Goal: Transaction & Acquisition: Book appointment/travel/reservation

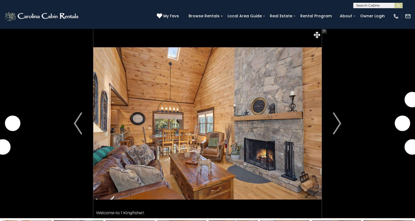
scroll to position [1073, 0]
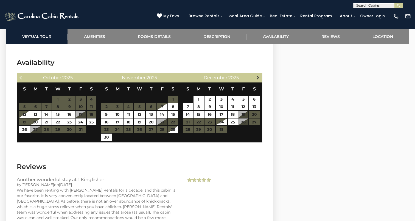
click at [259, 75] on span "Next" at bounding box center [258, 77] width 4 height 4
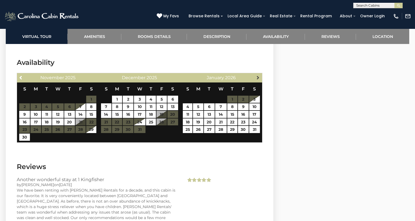
click at [259, 75] on span "Next" at bounding box center [258, 77] width 4 height 4
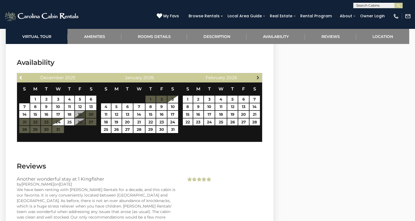
click at [259, 75] on span "Next" at bounding box center [258, 77] width 4 height 4
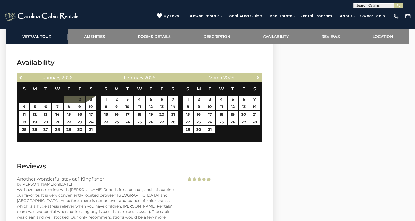
click at [259, 75] on span "Next" at bounding box center [258, 77] width 4 height 4
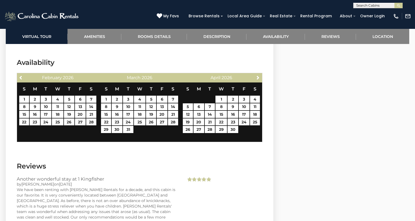
click at [259, 75] on span "Next" at bounding box center [258, 77] width 4 height 4
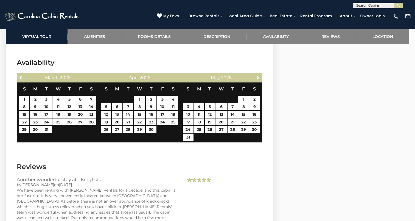
click at [259, 75] on span "Next" at bounding box center [258, 77] width 4 height 4
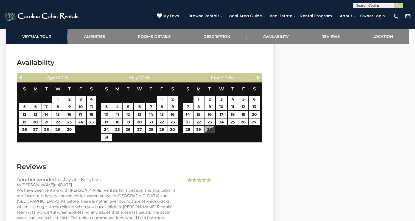
click at [259, 75] on span "Next" at bounding box center [258, 77] width 4 height 4
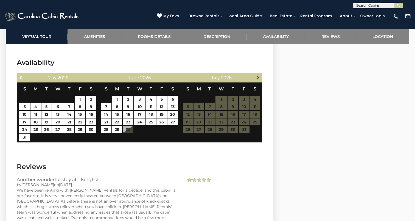
click at [259, 75] on span "Next" at bounding box center [258, 77] width 4 height 4
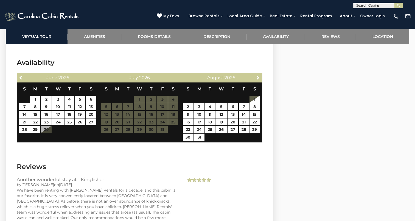
click at [259, 75] on span "Next" at bounding box center [258, 77] width 4 height 4
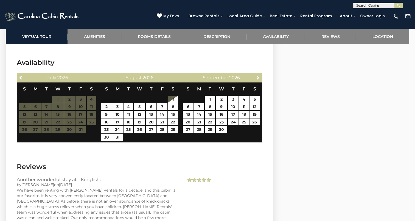
click at [259, 75] on span "Next" at bounding box center [258, 77] width 4 height 4
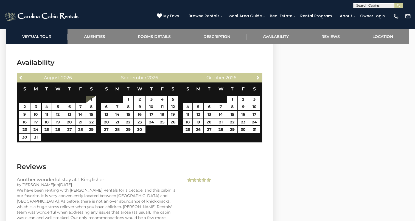
click at [259, 75] on span "Next" at bounding box center [258, 77] width 4 height 4
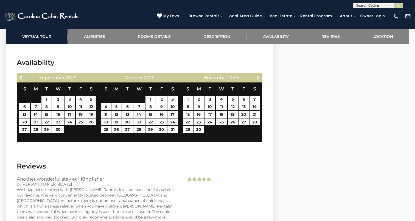
click at [259, 75] on span "Next" at bounding box center [258, 77] width 4 height 4
